Goal: Transaction & Acquisition: Download file/media

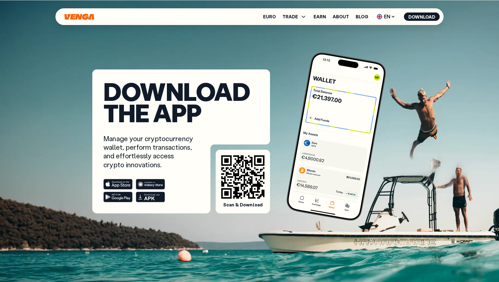
click at [84, 19] on icon "Home" at bounding box center [79, 17] width 30 height 6
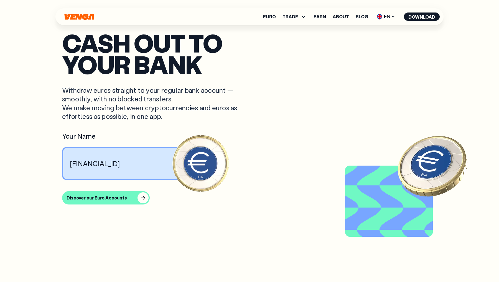
scroll to position [505, 0]
drag, startPoint x: 201, startPoint y: 154, endPoint x: 121, endPoint y: 153, distance: 79.9
click at [121, 153] on article "Cash out to your bank Withdraw euros straight to your regular bank account — sm…" at bounding box center [249, 151] width 375 height 239
click at [143, 197] on div "button" at bounding box center [143, 197] width 11 height 11
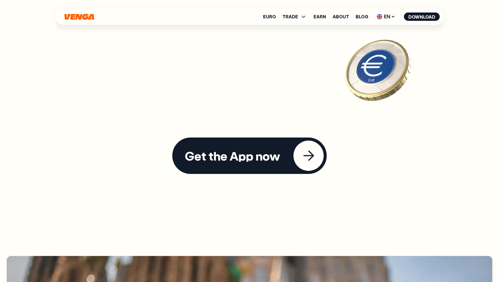
scroll to position [1600, 0]
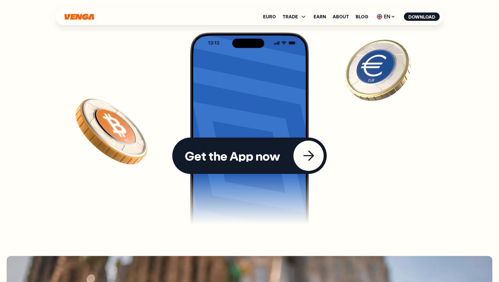
click at [242, 154] on button "Get the App now" at bounding box center [250, 155] width 155 height 36
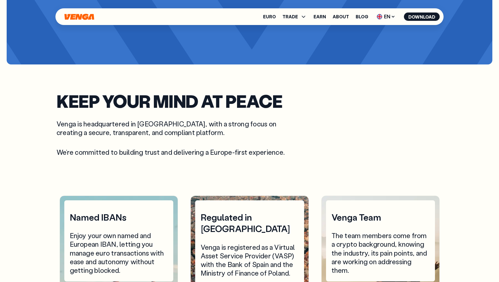
scroll to position [1243, 0]
